Goal: Task Accomplishment & Management: Use online tool/utility

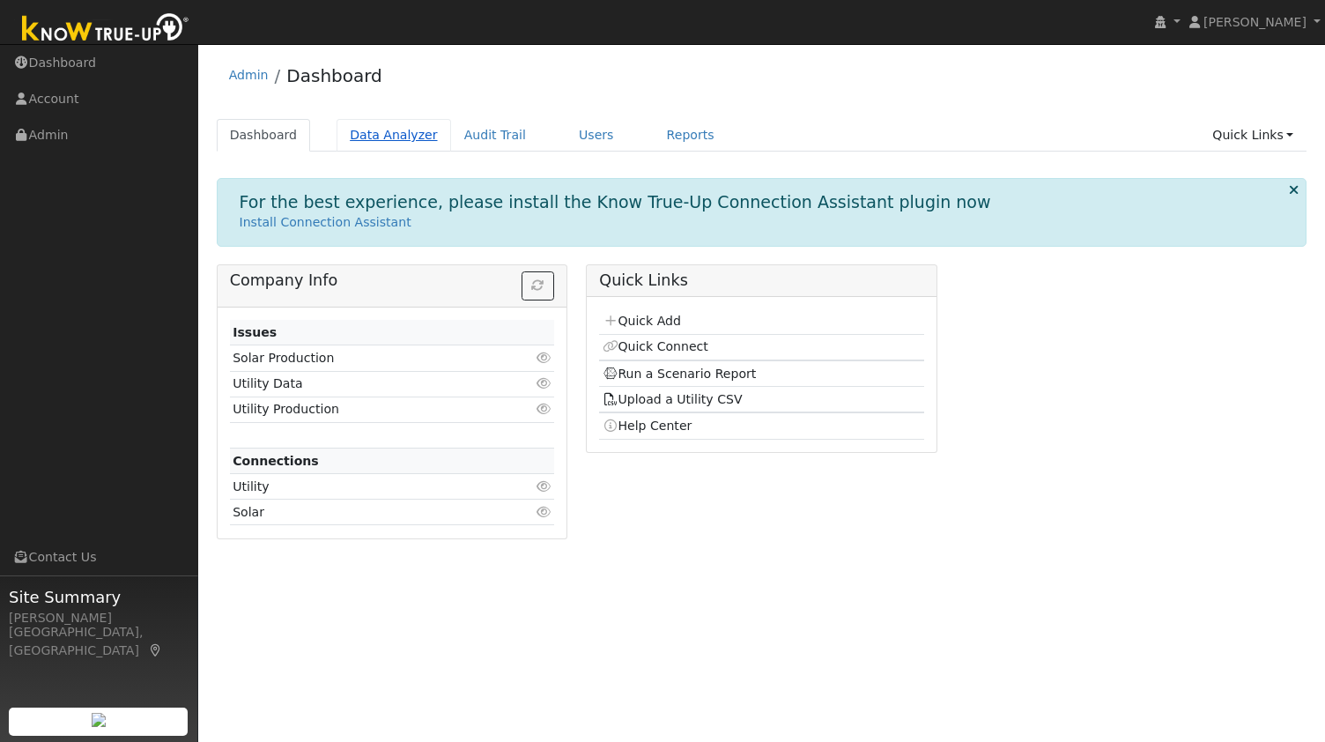
click at [387, 124] on link "Data Analyzer" at bounding box center [394, 135] width 115 height 33
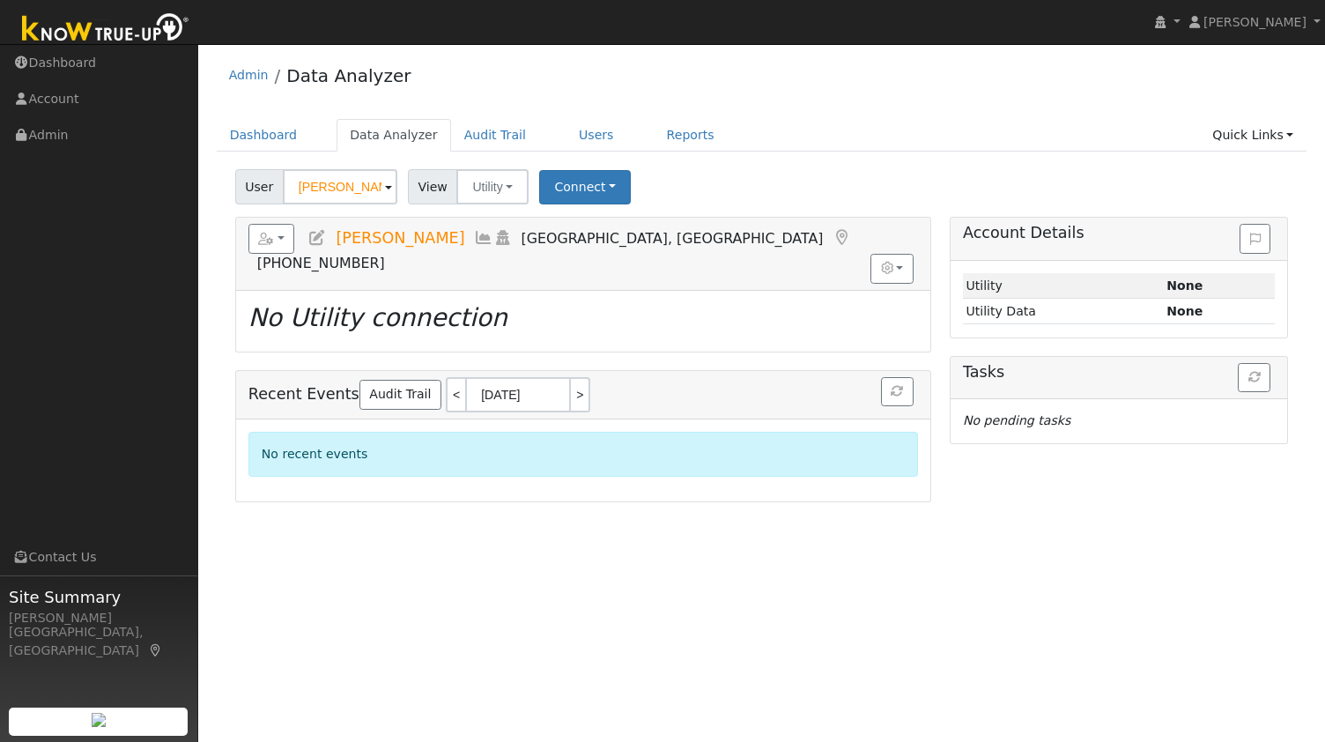
click at [355, 188] on input "William Bryson" at bounding box center [340, 186] width 115 height 35
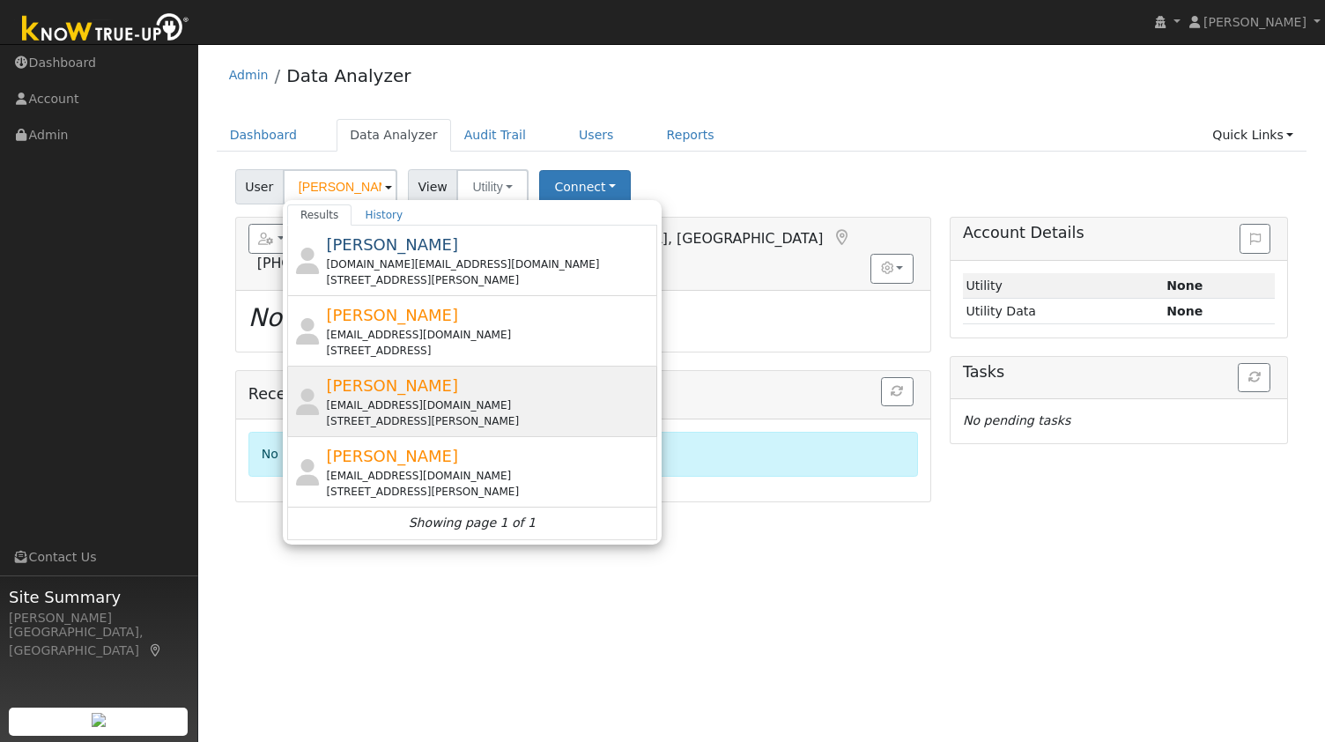
click at [396, 407] on div "lisacolhoun@gmail.com" at bounding box center [489, 405] width 327 height 16
type input "Lisa Colhoun"
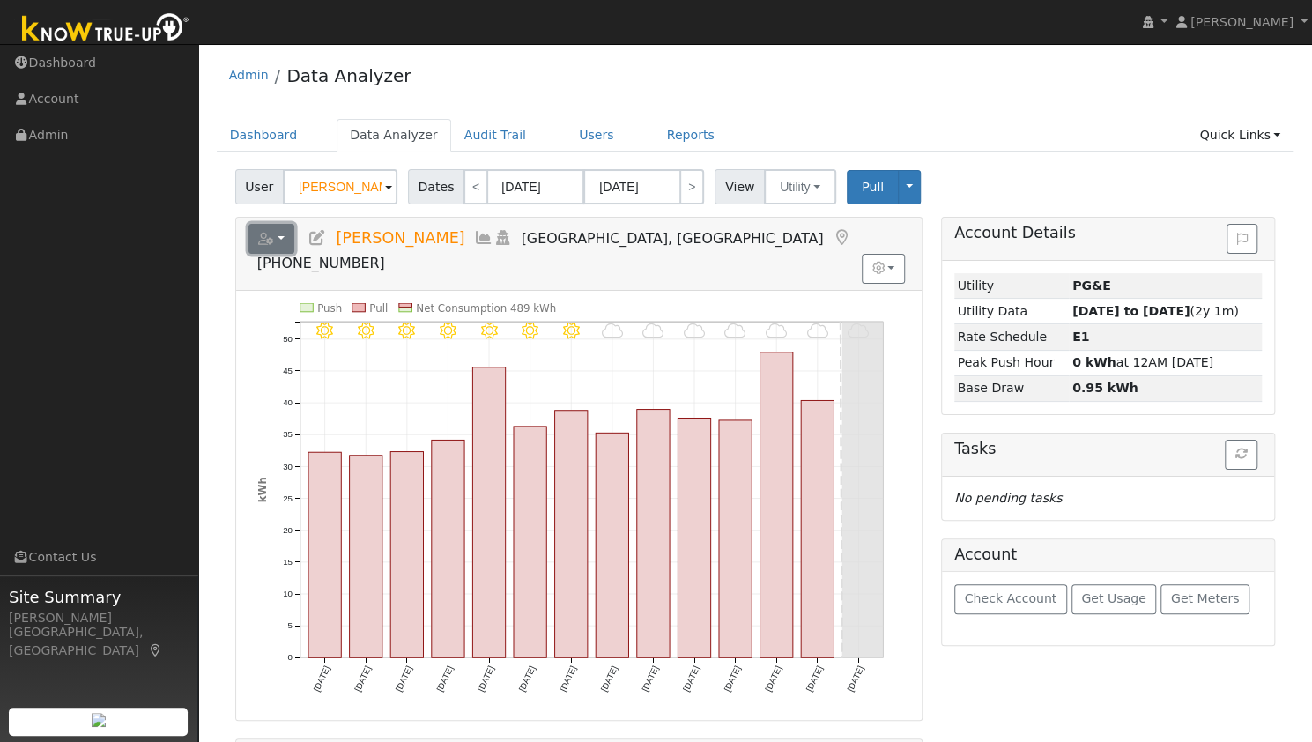
click at [284, 234] on button "button" at bounding box center [271, 239] width 47 height 30
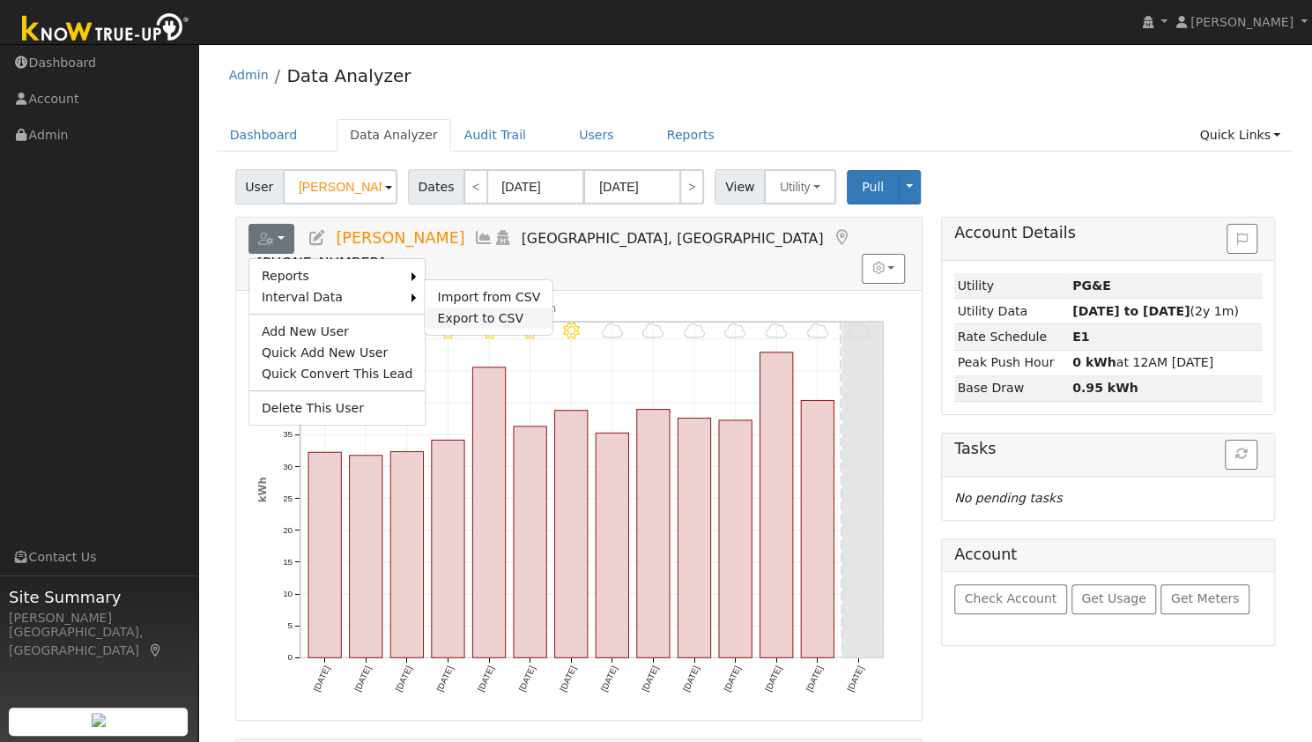
click at [425, 311] on link "Export to CSV" at bounding box center [489, 317] width 128 height 21
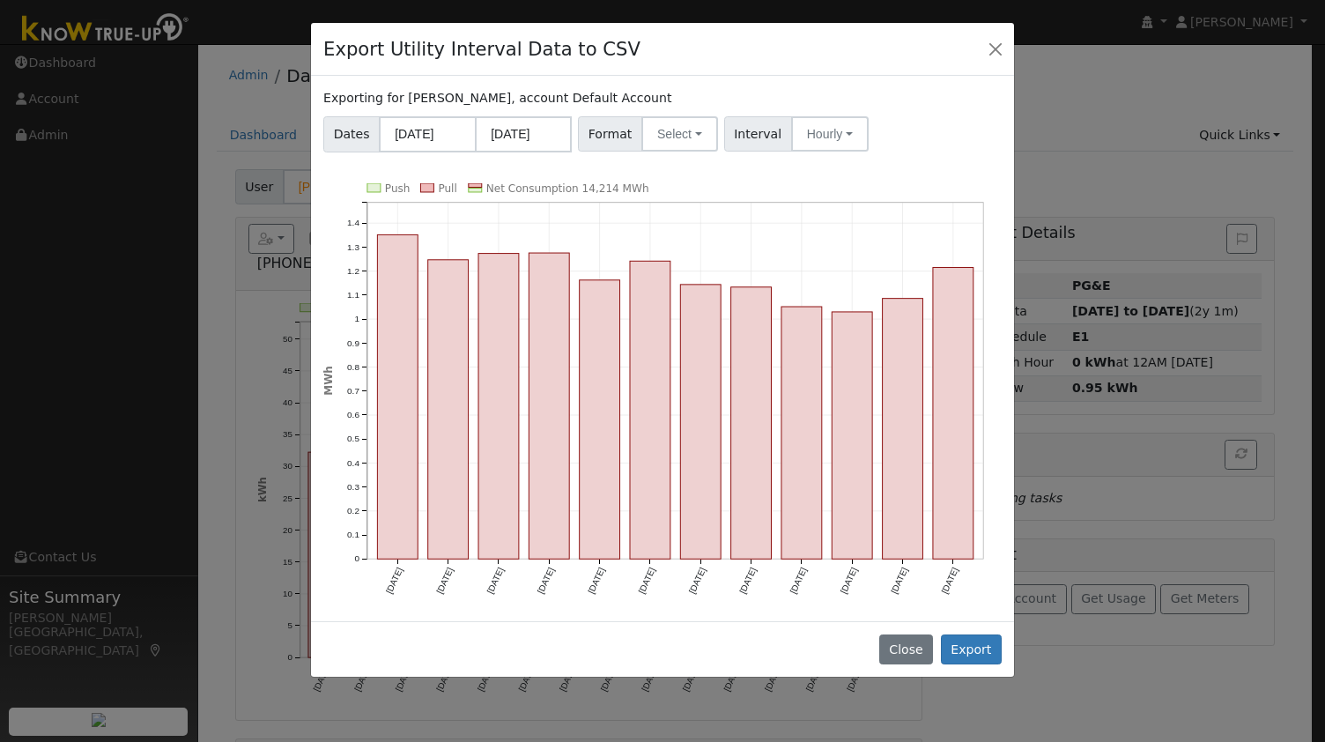
click at [664, 152] on div "Exporting for Lisa Colhoun, account Default Account Dates 10/01/2024 09/30/2025…" at bounding box center [662, 348] width 703 height 545
click at [666, 133] on button "Select" at bounding box center [679, 133] width 77 height 35
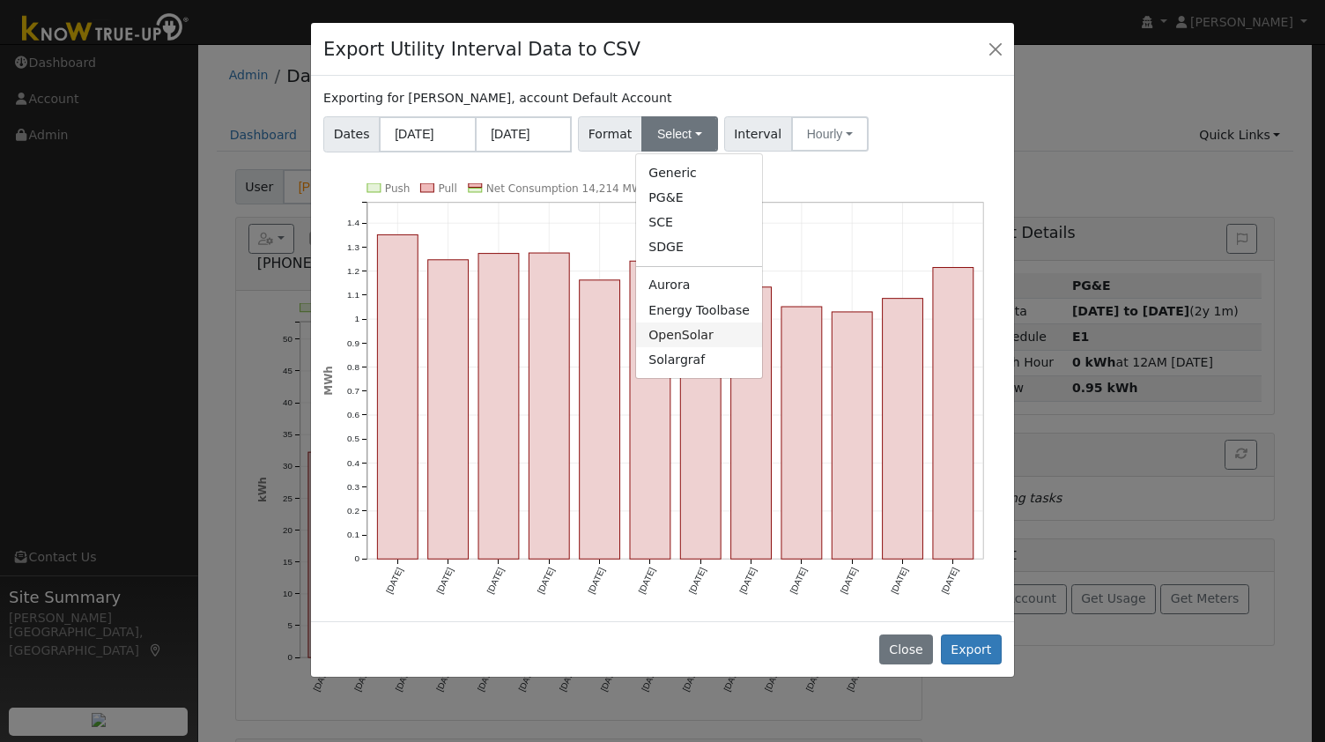
click at [664, 329] on link "OpenSolar" at bounding box center [699, 334] width 126 height 25
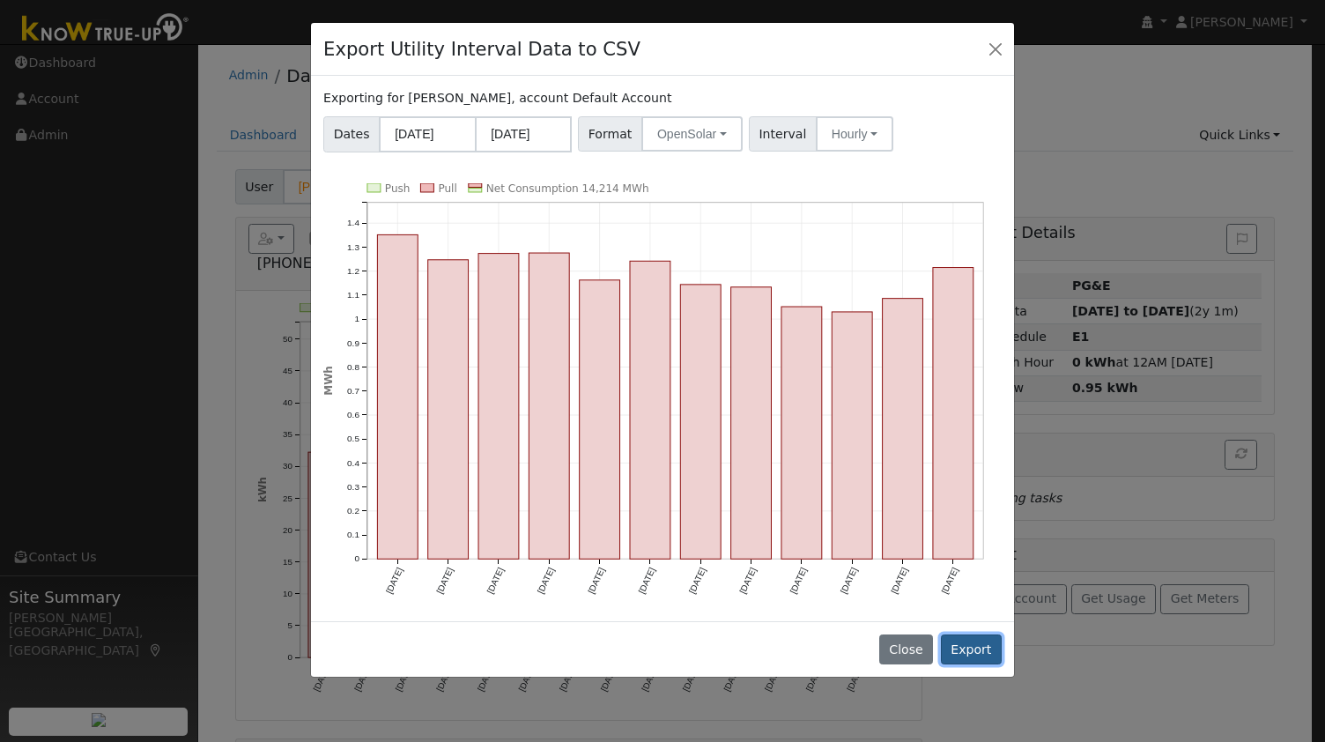
click at [966, 642] on button "Export" at bounding box center [971, 649] width 61 height 30
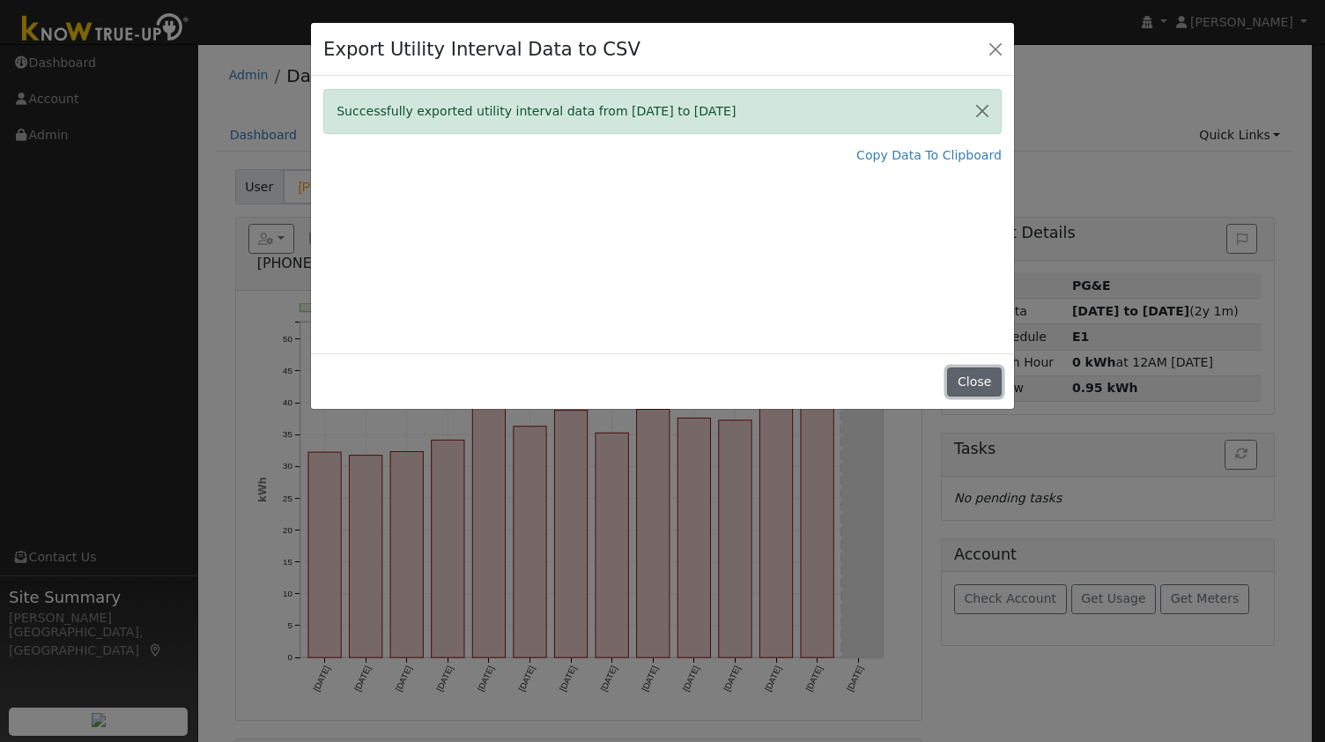
click at [982, 389] on button "Close" at bounding box center [974, 382] width 54 height 30
